Goal: Transaction & Acquisition: Purchase product/service

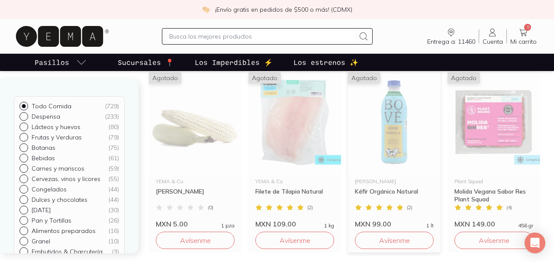
scroll to position [1073, 0]
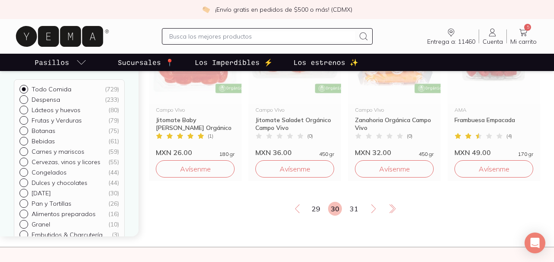
scroll to position [1177, 0]
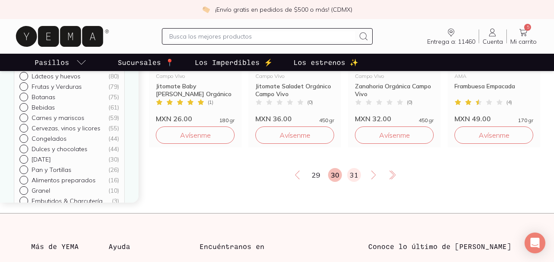
click at [353, 169] on link "31" at bounding box center [354, 175] width 14 height 14
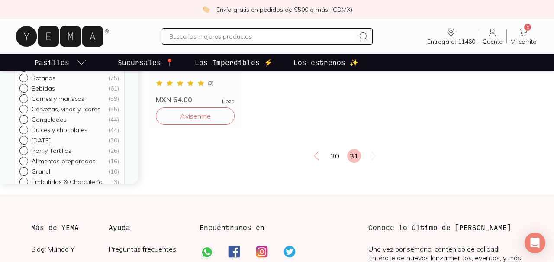
scroll to position [627, 0]
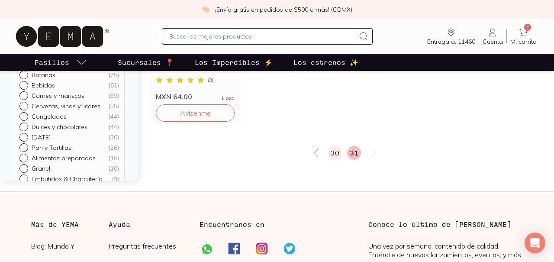
click at [338, 151] on link "30" at bounding box center [335, 153] width 14 height 14
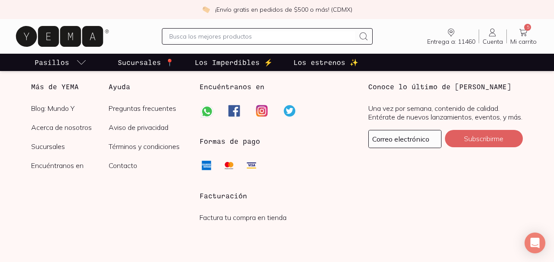
scroll to position [1368, 0]
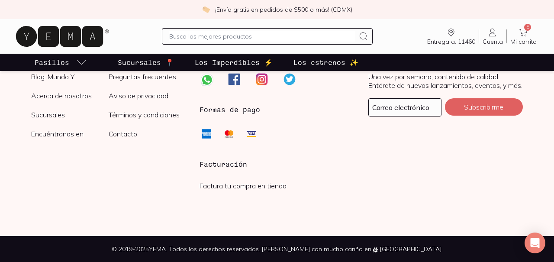
click at [298, 28] on div at bounding box center [267, 36] width 210 height 16
click at [299, 37] on input "text" at bounding box center [261, 36] width 185 height 10
type input "chobani"
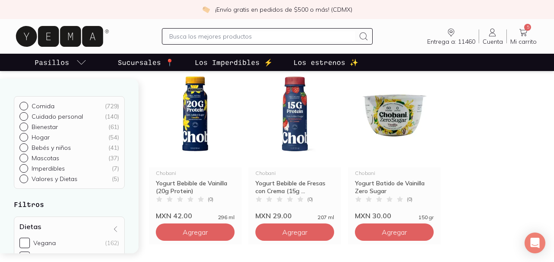
scroll to position [104, 0]
